Goal: Task Accomplishment & Management: Complete application form

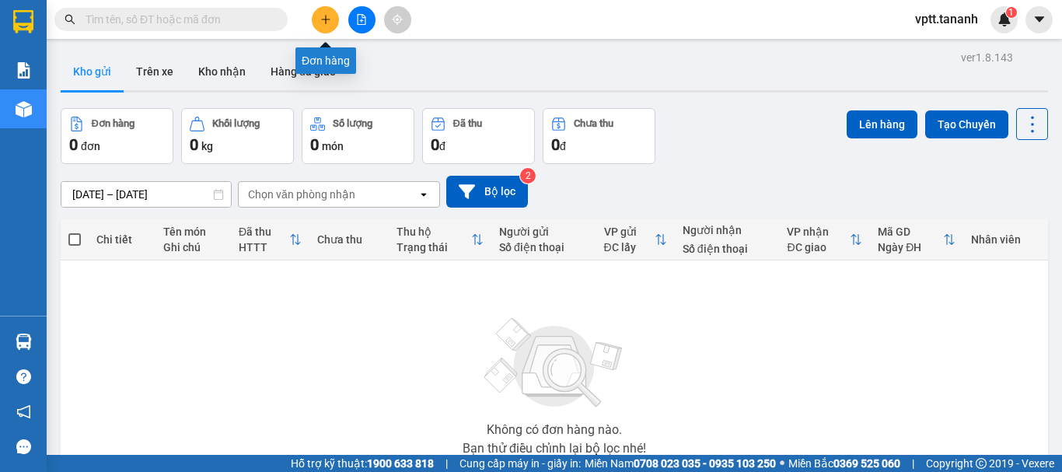
click at [316, 14] on button at bounding box center [325, 19] width 27 height 27
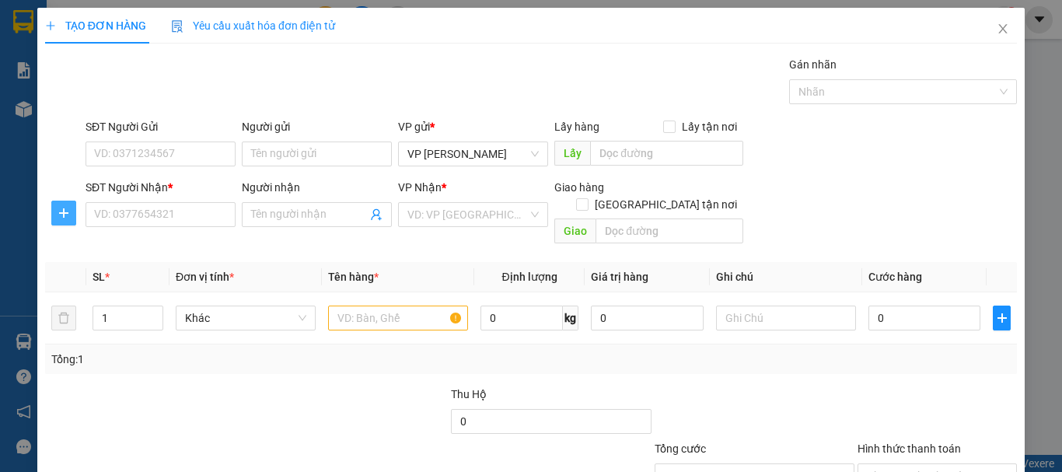
click at [70, 216] on span "plus" at bounding box center [63, 213] width 23 height 12
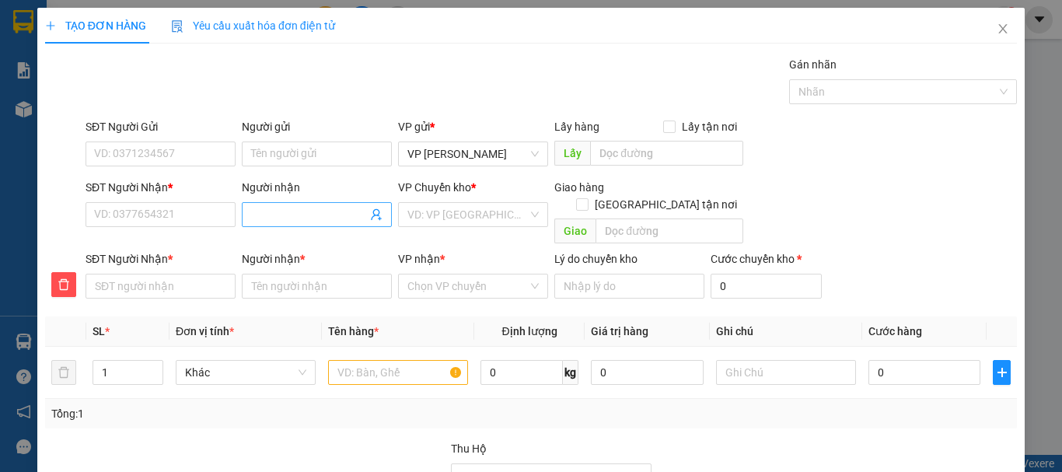
click at [274, 211] on input "Người nhận" at bounding box center [309, 214] width 116 height 17
type input "a"
type input "â"
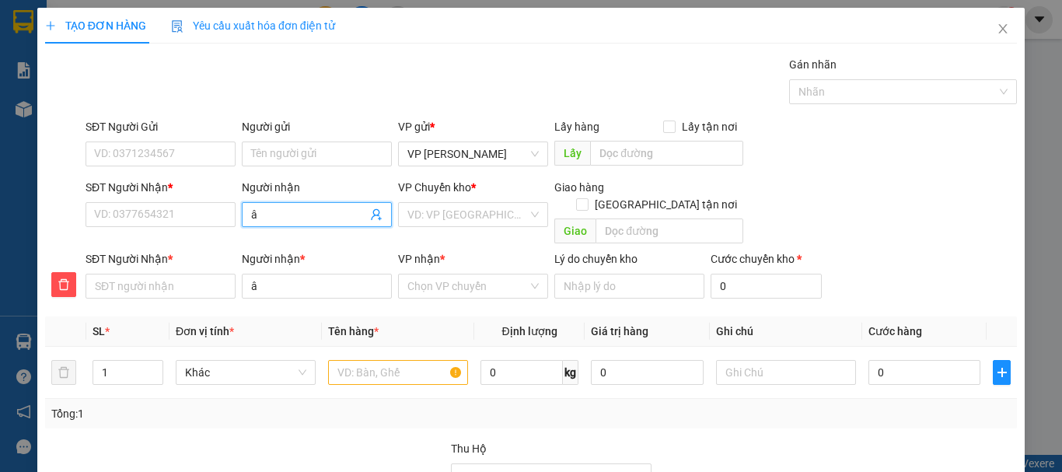
type input "âu"
type input "âu v"
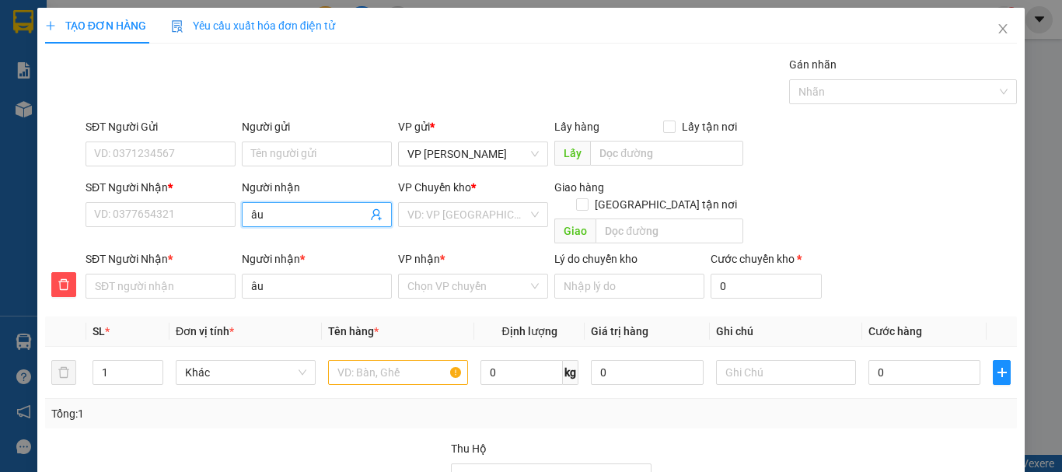
type input "âu v"
type input "âu vi"
type input "âu vie"
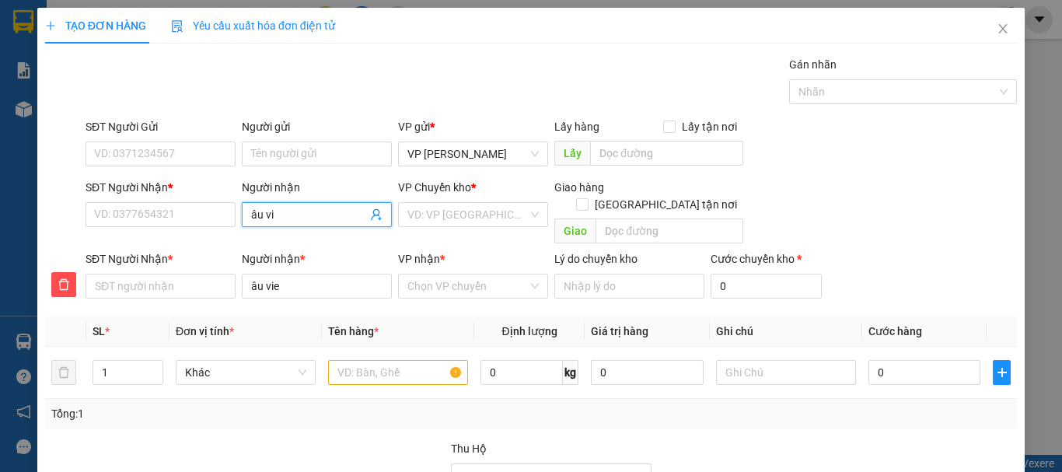
type input "âu viê"
type input "âu viêt"
type input "âu việt"
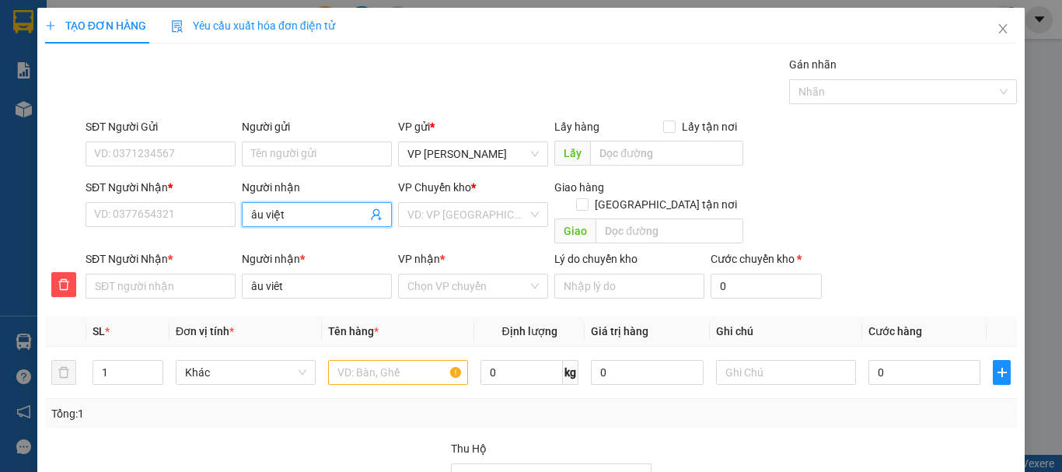
type input "âu việt"
click at [313, 244] on div "ÂU VIỆT - 0968989009" at bounding box center [314, 245] width 130 height 17
type input "0968989009"
type input "ÂU VIỆT"
type input "0968989009"
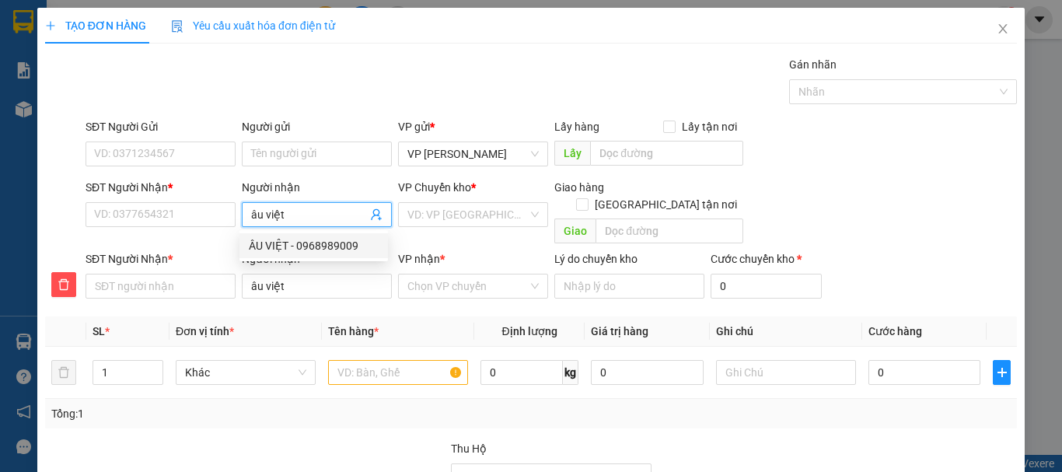
type input "ÂU VIỆT"
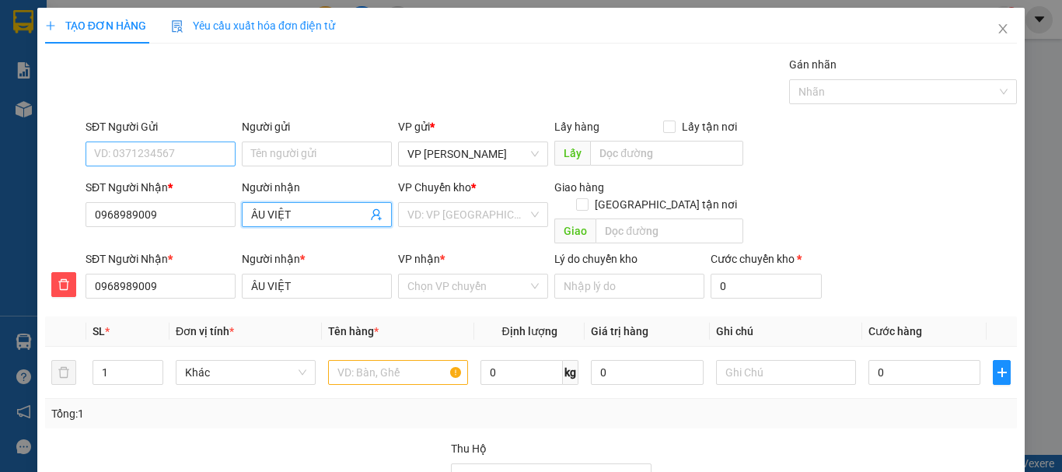
type input "ÂU VIỆT"
click at [171, 149] on input "SĐT Người Gửi" at bounding box center [161, 154] width 150 height 25
type input "0362368938"
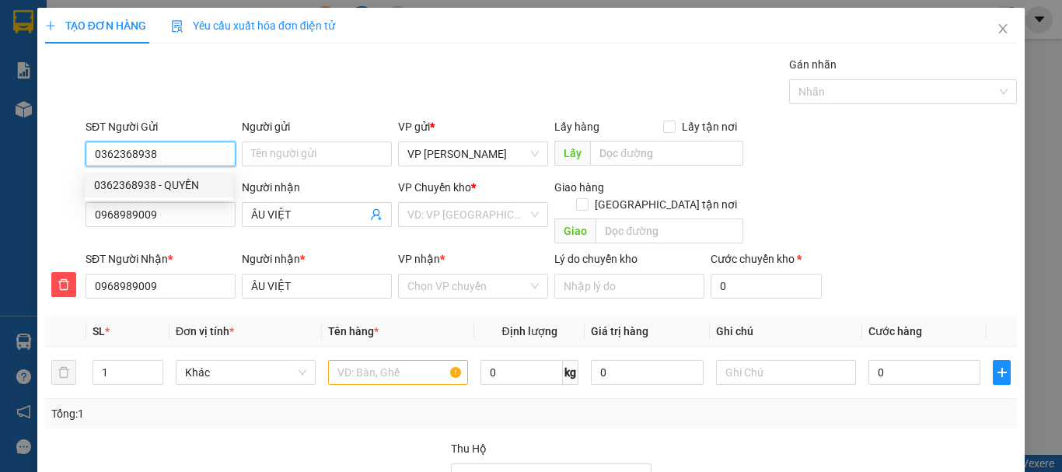
click at [149, 186] on div "0362368938 - QUYỀN" at bounding box center [159, 185] width 130 height 17
type input "QUYỀN"
type input "180.000"
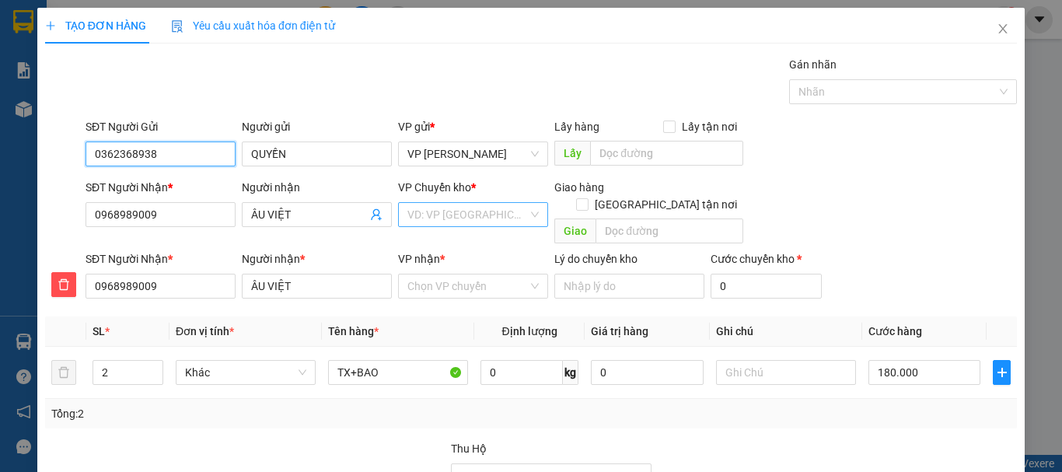
type input "0362368938"
click at [434, 222] on input "search" at bounding box center [467, 214] width 121 height 23
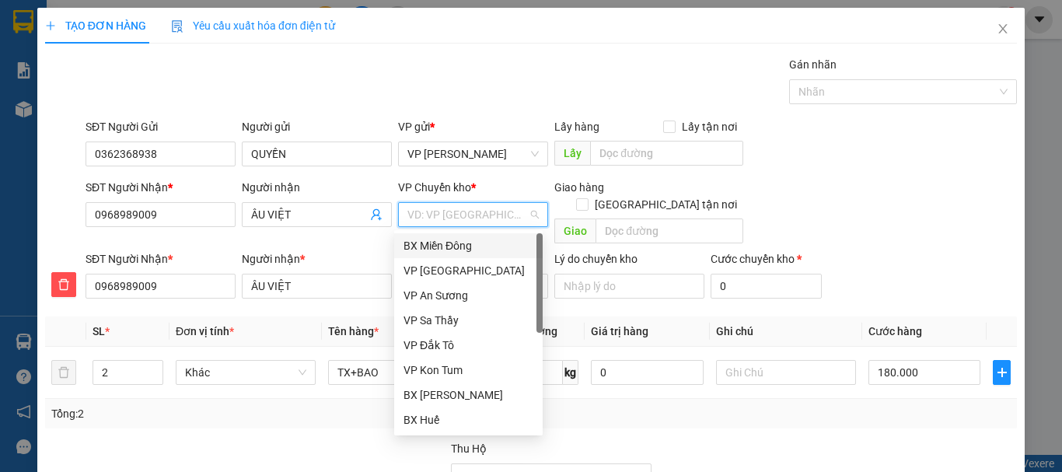
click at [449, 243] on div "BX Miền Đông" at bounding box center [469, 245] width 130 height 17
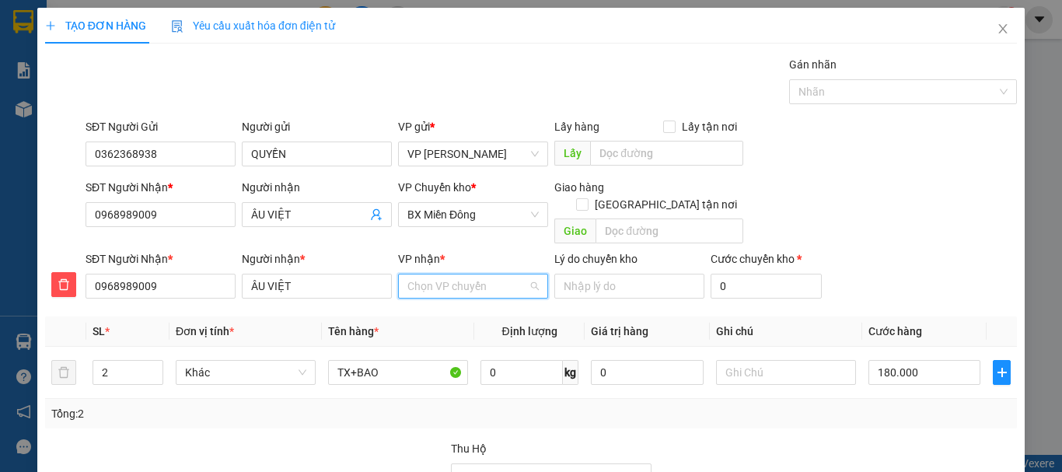
click at [452, 274] on input "VP nhận *" at bounding box center [467, 285] width 121 height 23
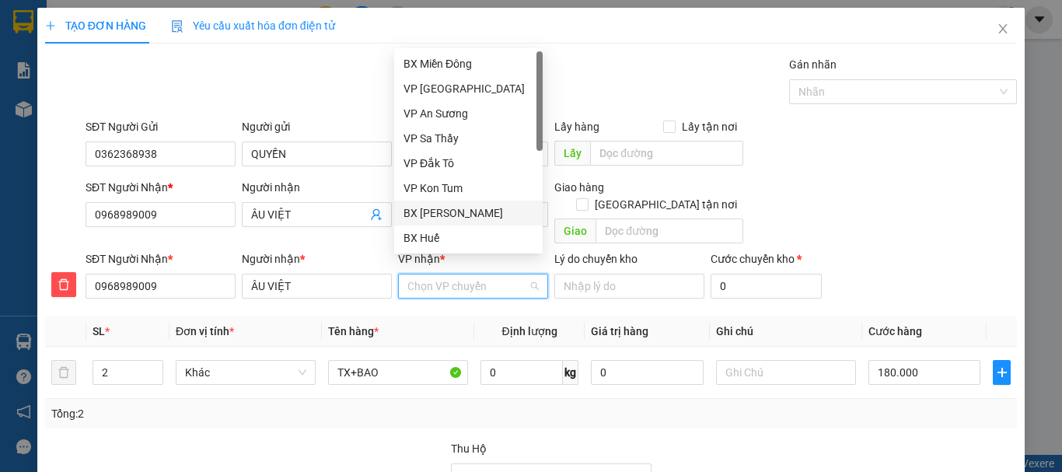
click at [447, 212] on div "BX [PERSON_NAME]" at bounding box center [469, 212] width 130 height 17
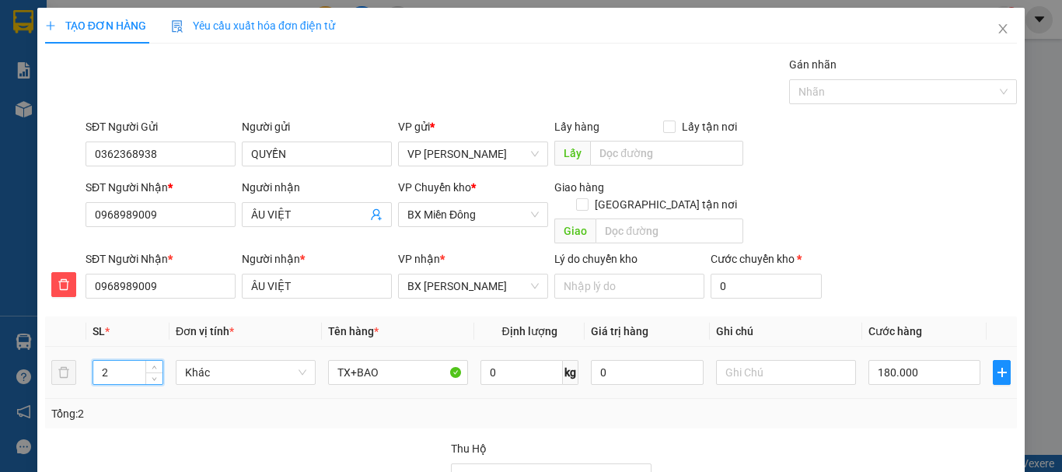
drag, startPoint x: 98, startPoint y: 357, endPoint x: 127, endPoint y: 357, distance: 28.8
click at [127, 361] on input "2" at bounding box center [127, 372] width 69 height 23
type input "3"
type input "2"
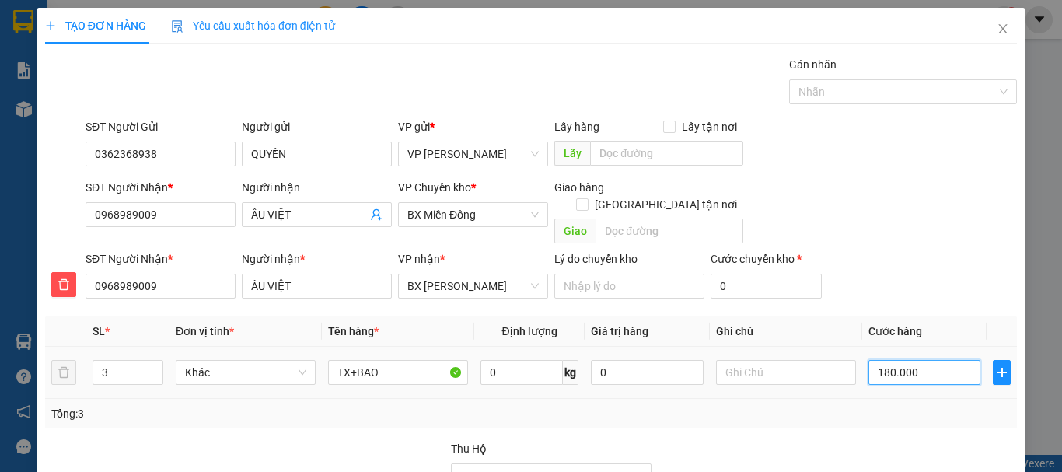
type input "2"
type input "27"
type input "270"
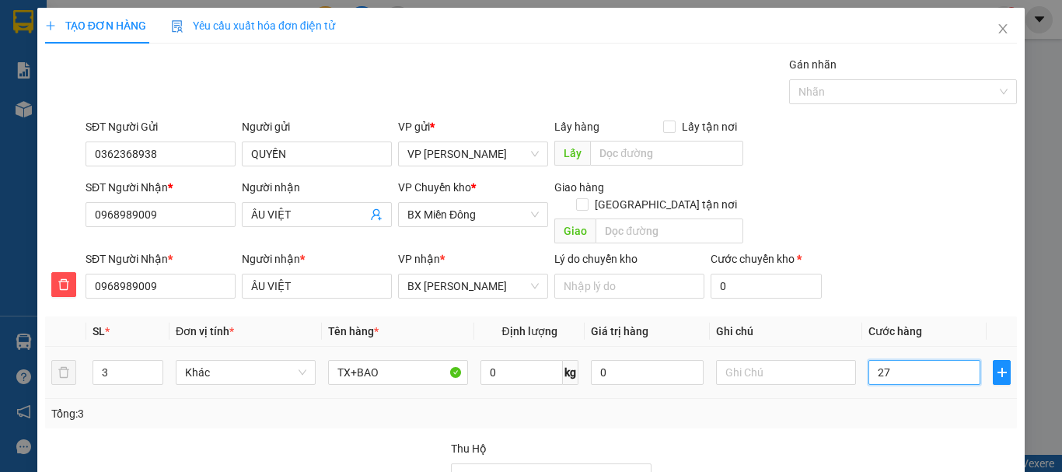
type input "270"
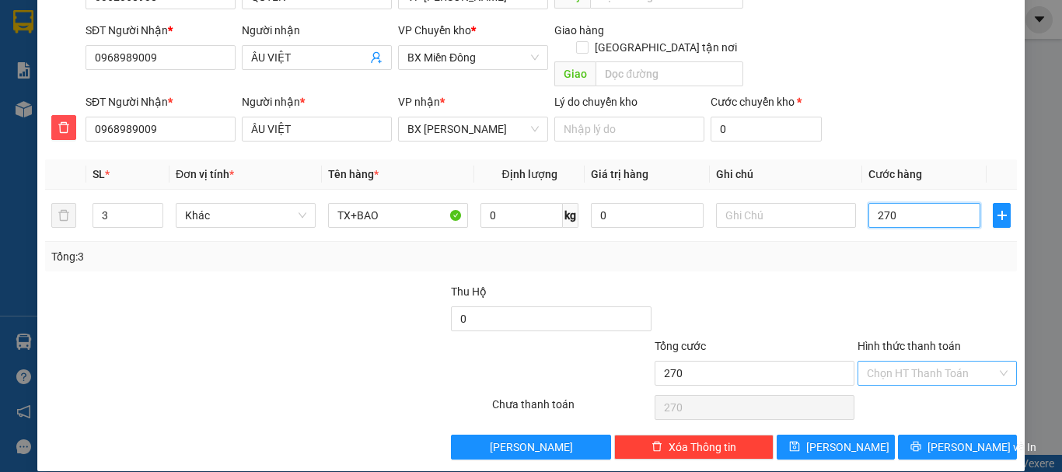
scroll to position [158, 0]
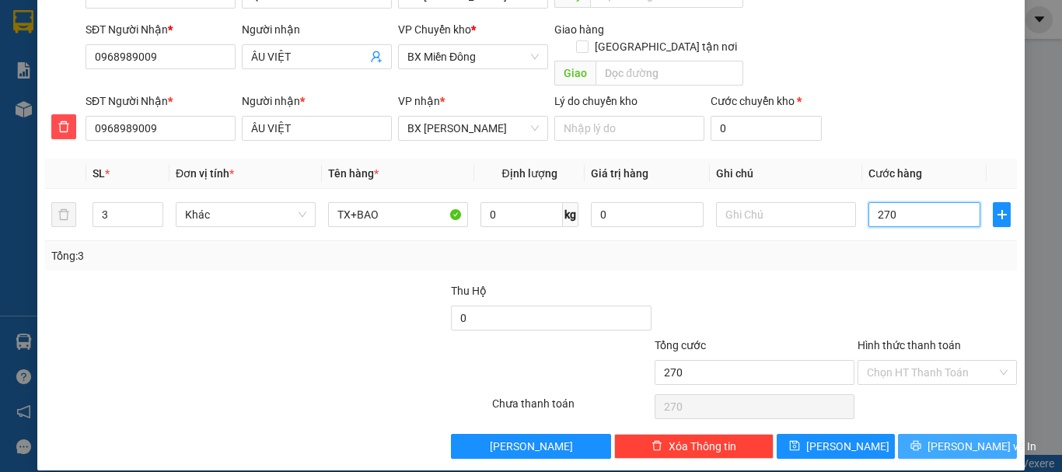
type input "270"
type input "270.000"
click at [968, 438] on span "[PERSON_NAME] và In" at bounding box center [982, 446] width 109 height 17
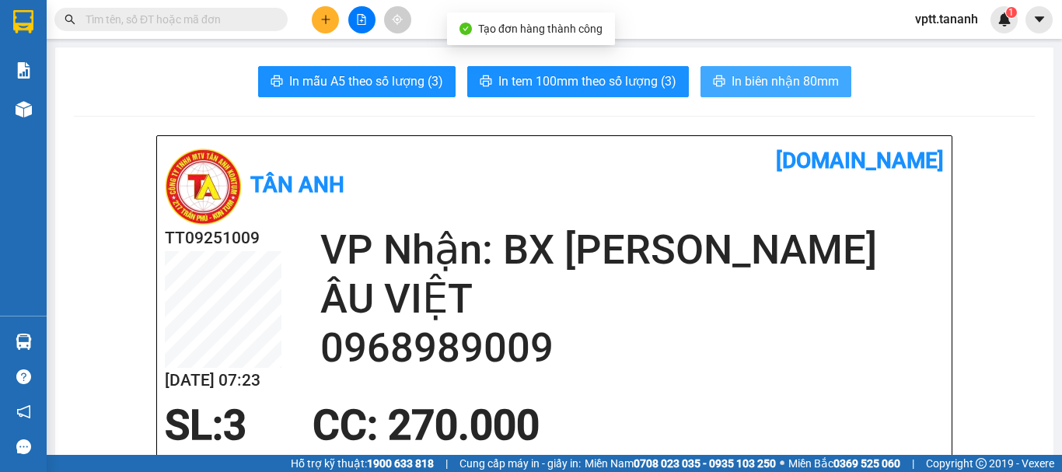
click at [757, 76] on span "In biên nhận 80mm" at bounding box center [785, 81] width 107 height 19
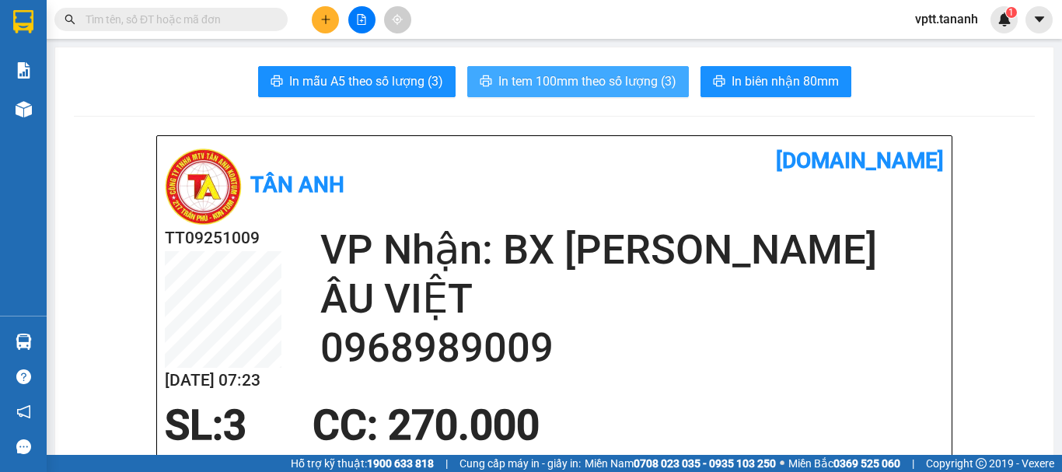
click at [612, 82] on span "In tem 100mm theo số lượng (3)" at bounding box center [587, 81] width 178 height 19
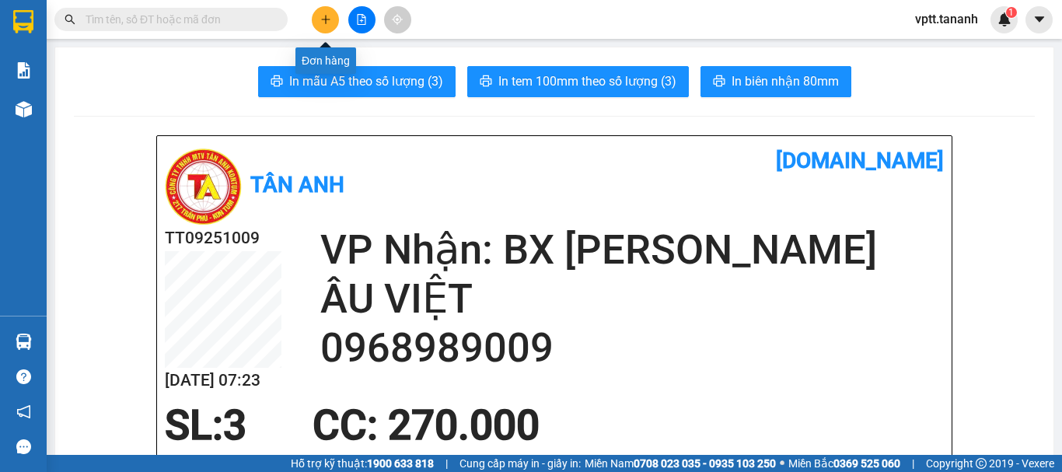
click at [328, 26] on button at bounding box center [325, 19] width 27 height 27
